Goal: Check status: Check status

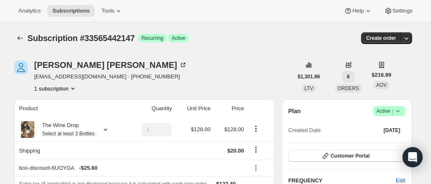
click at [348, 79] on span "6" at bounding box center [348, 76] width 3 height 7
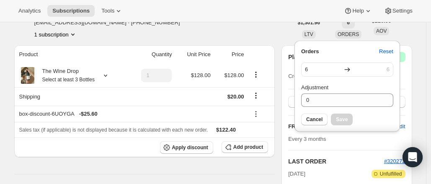
scroll to position [52, 0]
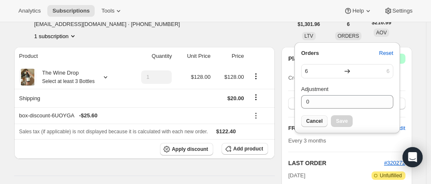
click at [320, 124] on button "Cancel" at bounding box center [314, 121] width 26 height 12
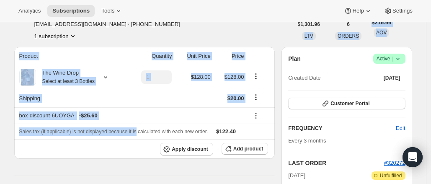
drag, startPoint x: 137, startPoint y: 132, endPoint x: 178, endPoint y: 38, distance: 102.6
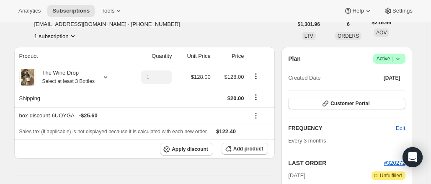
click at [178, 38] on div "Dorothy Andrews dorothyjandrews@gmail.com · +17079749373 1 subscription" at bounding box center [153, 24] width 278 height 32
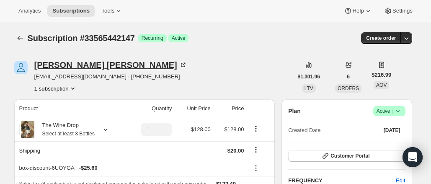
click at [179, 62] on icon at bounding box center [183, 65] width 8 height 8
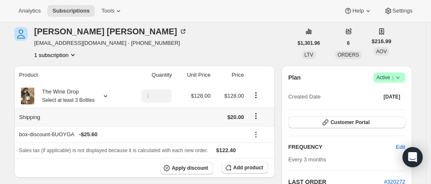
scroll to position [33, 0]
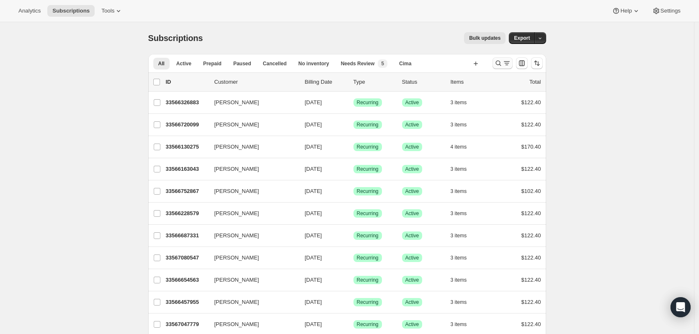
click at [499, 64] on icon "Search and filter results" at bounding box center [498, 63] width 8 height 8
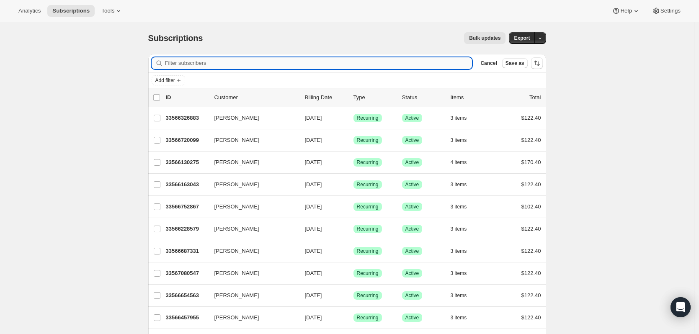
click at [380, 61] on input "Filter subscribers" at bounding box center [318, 63] width 307 height 12
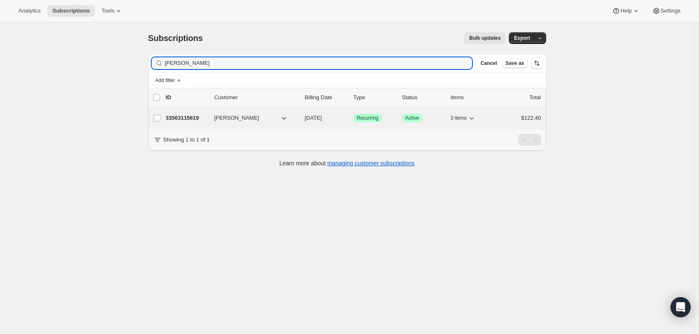
type input "[PERSON_NAME]"
click at [187, 116] on p "33563115619" at bounding box center [187, 118] width 42 height 8
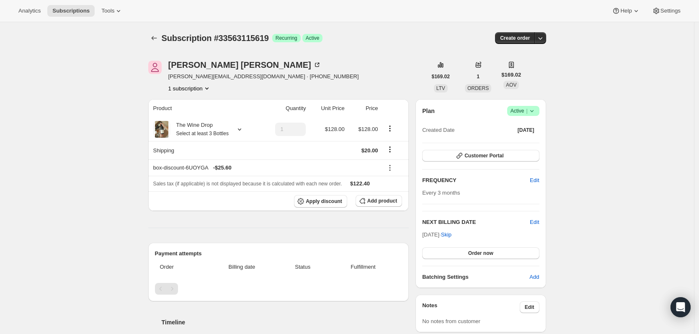
click at [536, 112] on icon at bounding box center [532, 111] width 8 height 8
click at [546, 37] on button "button" at bounding box center [540, 38] width 12 height 12
click at [313, 64] on icon at bounding box center [317, 65] width 8 height 8
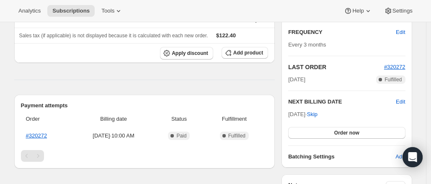
scroll to position [67, 0]
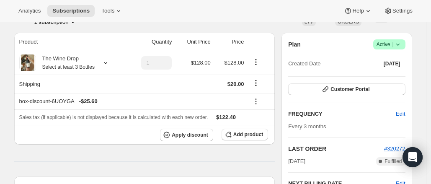
click at [412, 64] on div "Plan Success Active | Created Date Dec 26, 2024 Customer Portal FREQUENCY Edit …" at bounding box center [346, 141] width 130 height 217
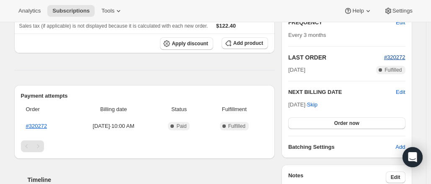
scroll to position [167, 0]
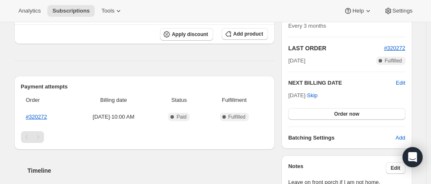
drag, startPoint x: 394, startPoint y: 46, endPoint x: 426, endPoint y: 63, distance: 35.6
click at [426, 63] on div "Subscription #33565442147. This page is ready Subscription #33565442147 Success…" at bounding box center [213, 175] width 426 height 641
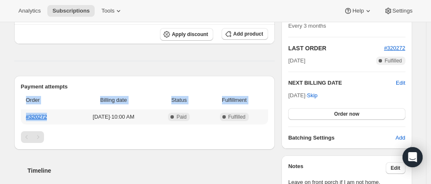
click at [49, 120] on div "Order Billing date Status Fulfillment #320272 Sep 2, 2025 · 10:00 AM Complete P…" at bounding box center [144, 111] width 247 height 40
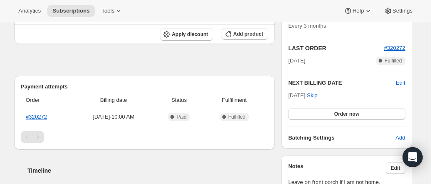
click at [76, 88] on h2 "Payment attempts" at bounding box center [144, 86] width 247 height 8
drag, startPoint x: 56, startPoint y: 115, endPoint x: 28, endPoint y: 116, distance: 28.5
click at [28, 116] on th "#320272" at bounding box center [46, 116] width 51 height 15
copy link "#320272"
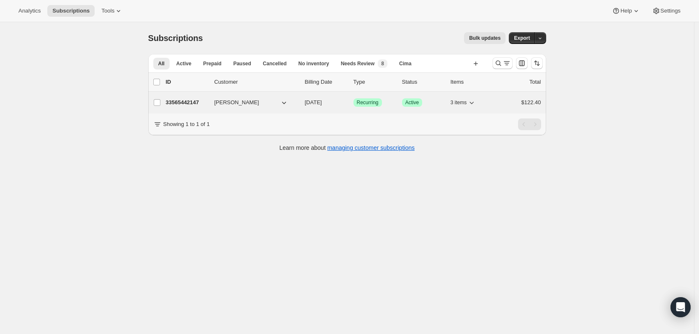
click at [180, 99] on p "33565442147" at bounding box center [187, 102] width 42 height 8
